Goal: Task Accomplishment & Management: Complete application form

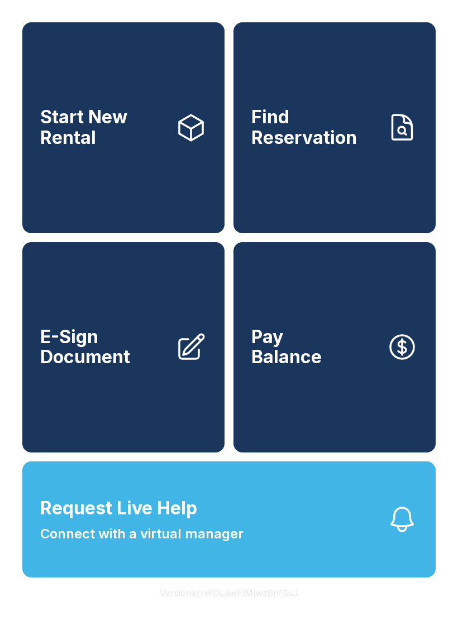
click at [219, 544] on span "Connect with a virtual manager" at bounding box center [141, 534] width 203 height 20
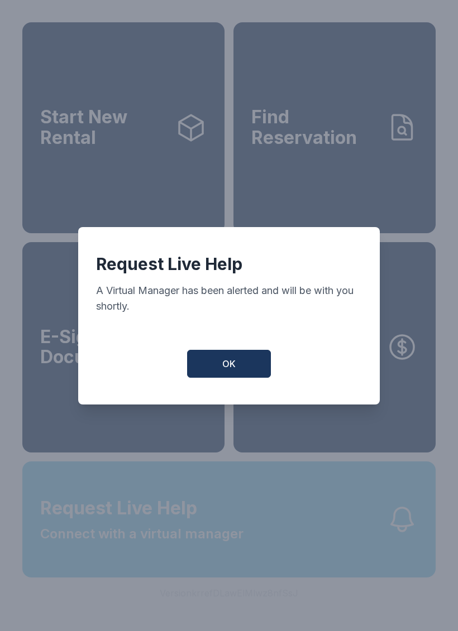
click at [234, 349] on div "Request Live Help A Virtual Manager has been alerted and will be with you short…" at bounding box center [228, 315] width 301 height 177
click at [219, 367] on button "OK" at bounding box center [229, 364] width 84 height 28
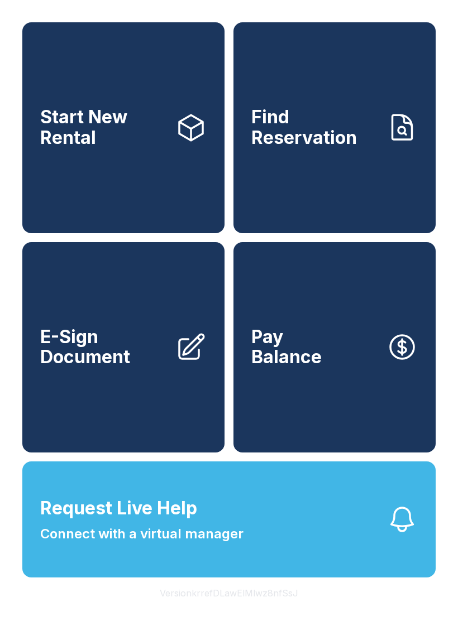
click at [111, 368] on span "E-Sign Document" at bounding box center [103, 347] width 126 height 41
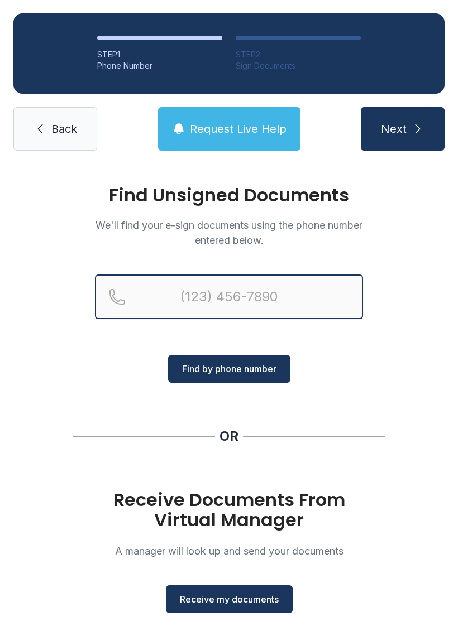
click at [259, 305] on input "Reservation phone number" at bounding box center [229, 297] width 268 height 45
type input "[PHONE_NUMBER]"
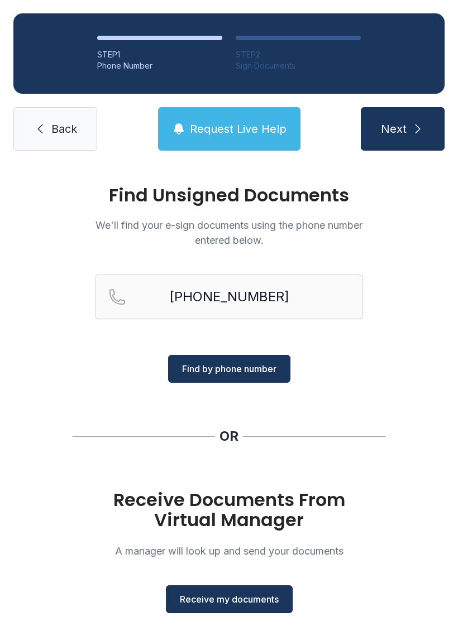
click at [238, 381] on button "Find by phone number" at bounding box center [229, 369] width 122 height 28
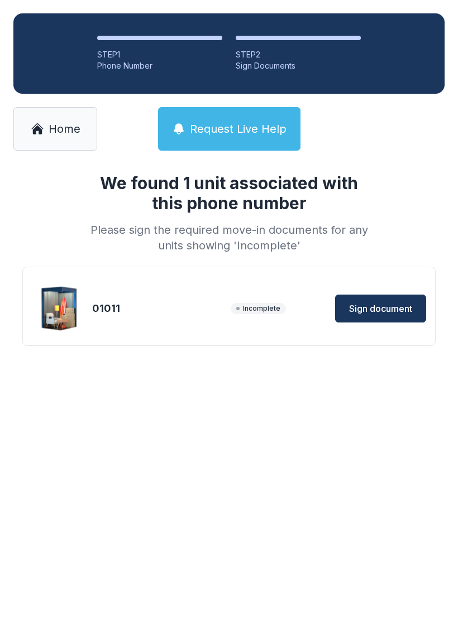
click at [401, 315] on span "Sign document" at bounding box center [380, 308] width 63 height 13
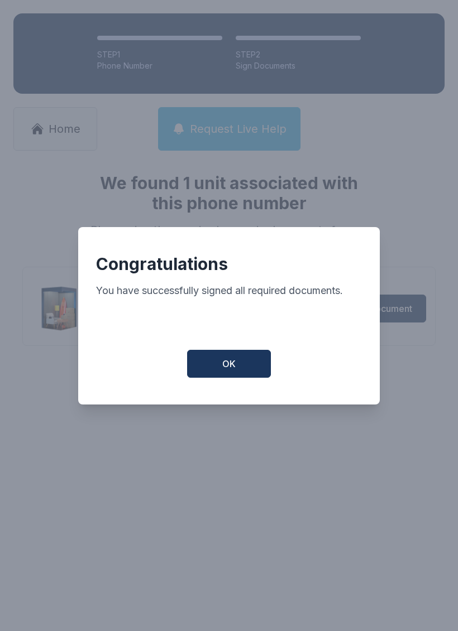
click at [237, 362] on button "OK" at bounding box center [229, 364] width 84 height 28
